Goal: Task Accomplishment & Management: Use online tool/utility

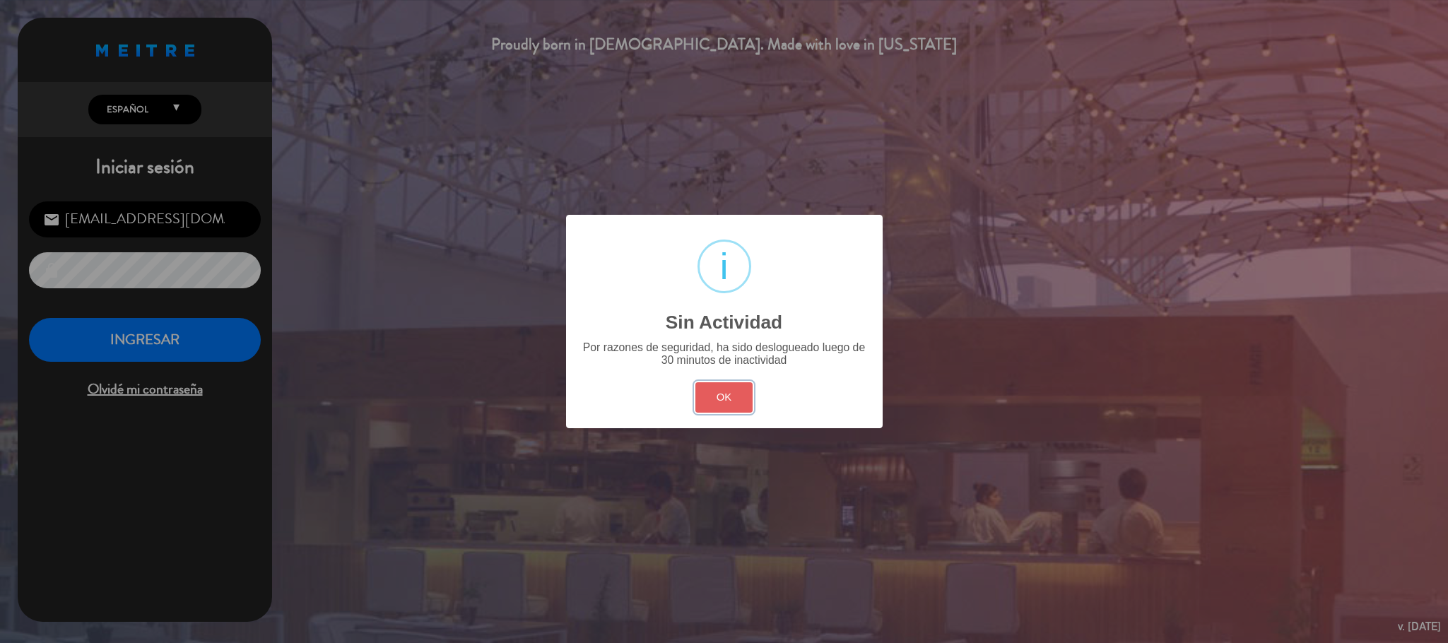
click at [734, 384] on button "OK" at bounding box center [723, 397] width 57 height 30
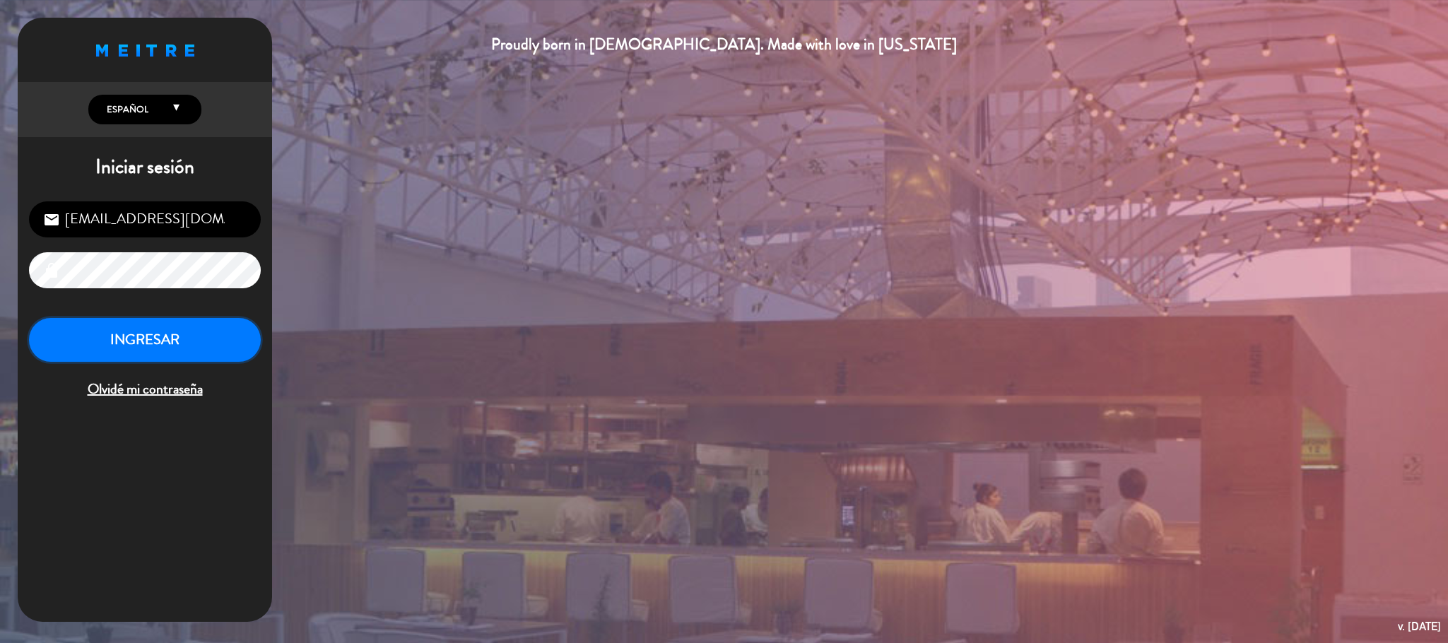
click at [210, 361] on button "INGRESAR" at bounding box center [145, 340] width 232 height 45
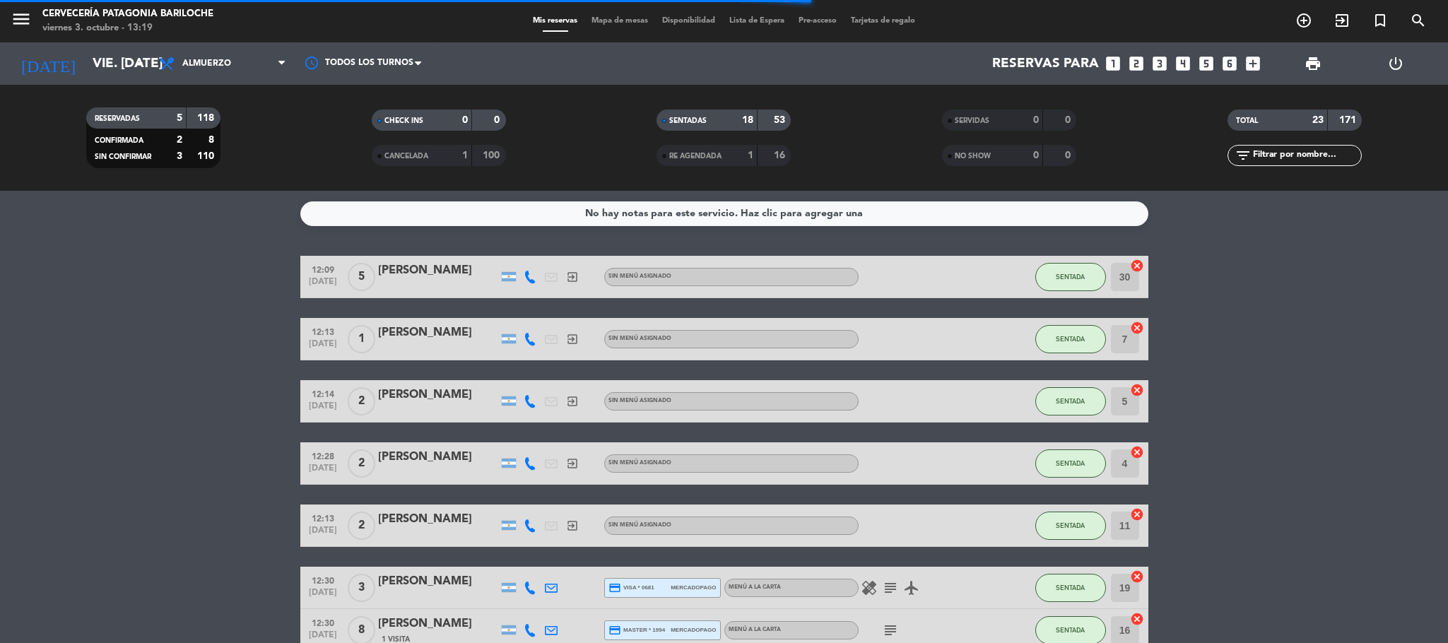
click at [613, 20] on span "Mapa de mesas" at bounding box center [619, 21] width 71 height 8
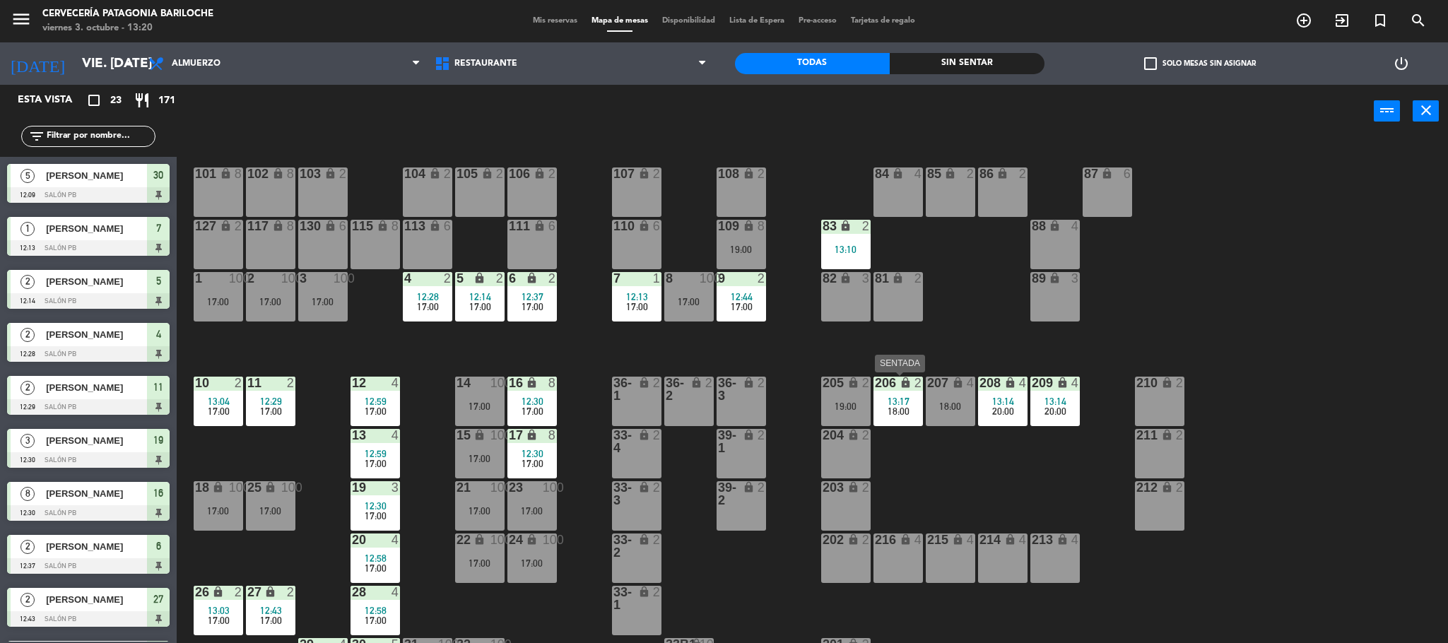
click at [894, 414] on span "18:00" at bounding box center [898, 411] width 22 height 11
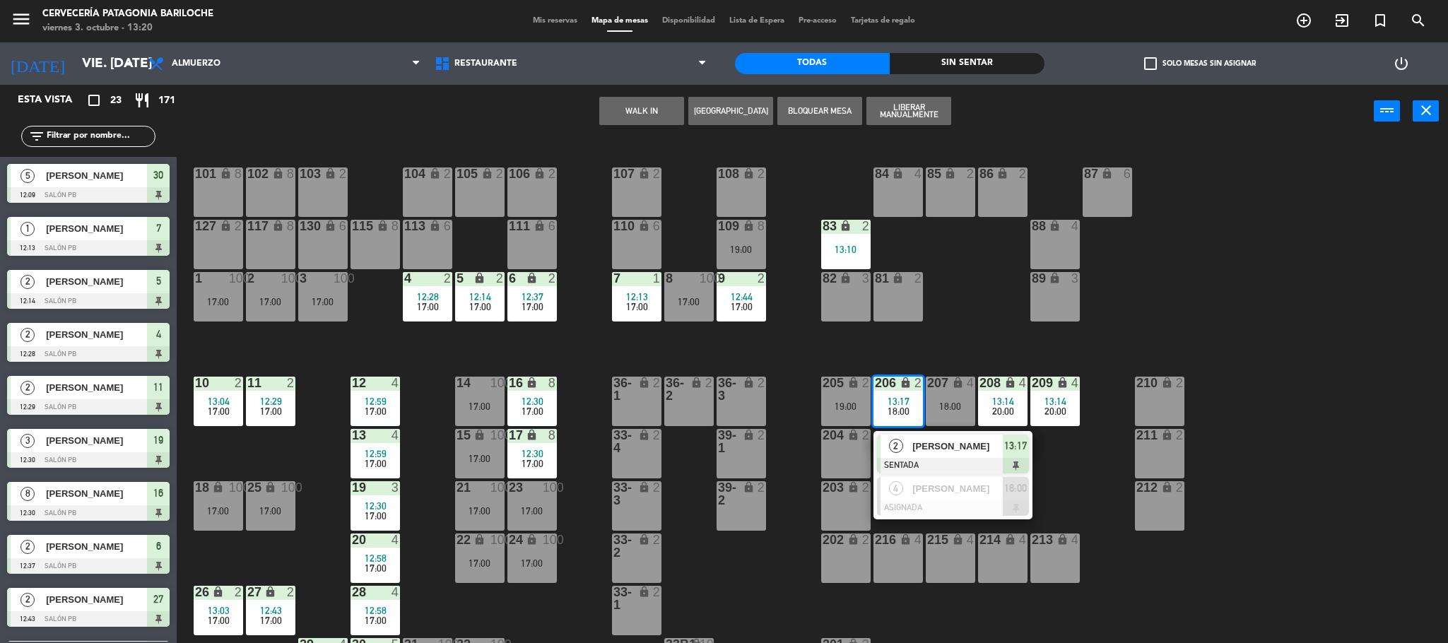
click at [996, 329] on div "101 lock 8 102 lock 8 104 lock 2 105 lock 2 106 lock 2 103 lock 2 107 lock 2 10…" at bounding box center [819, 394] width 1257 height 505
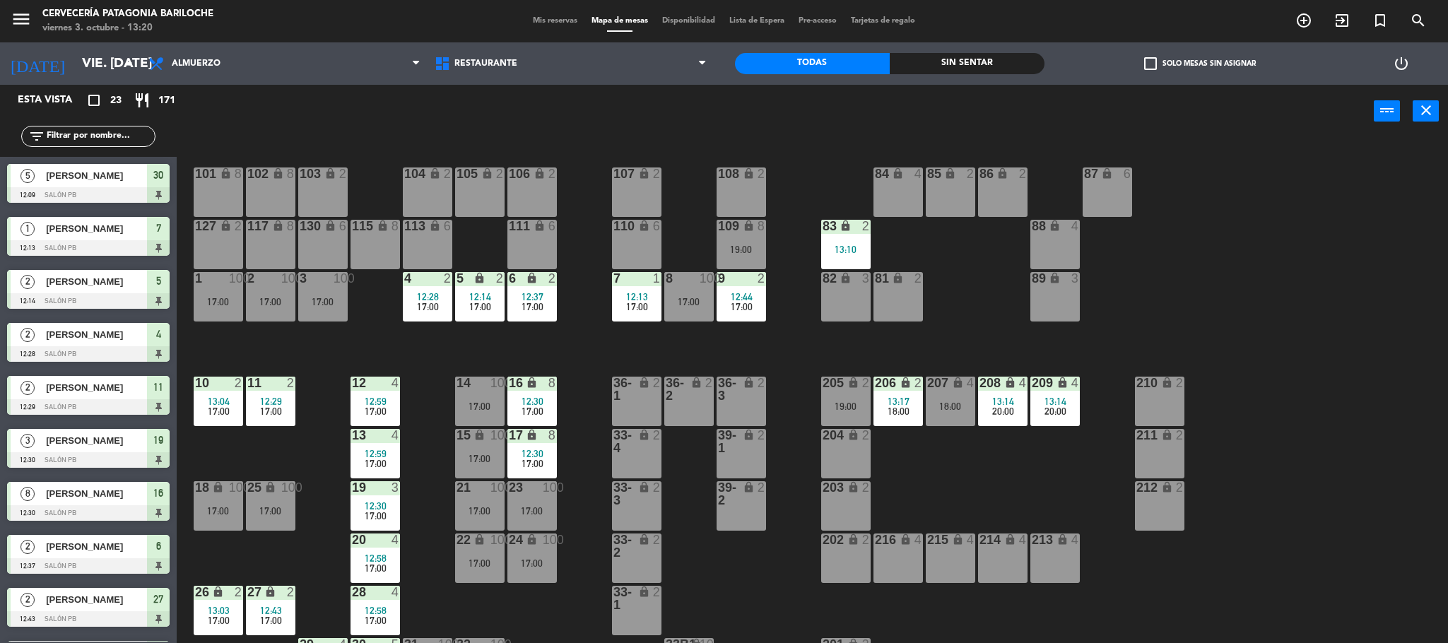
click at [651, 339] on div "101 lock 8 102 lock 8 104 lock 2 105 lock 2 106 lock 2 103 lock 2 107 lock 2 10…" at bounding box center [819, 394] width 1257 height 505
